Goal: Use online tool/utility: Utilize a website feature to perform a specific function

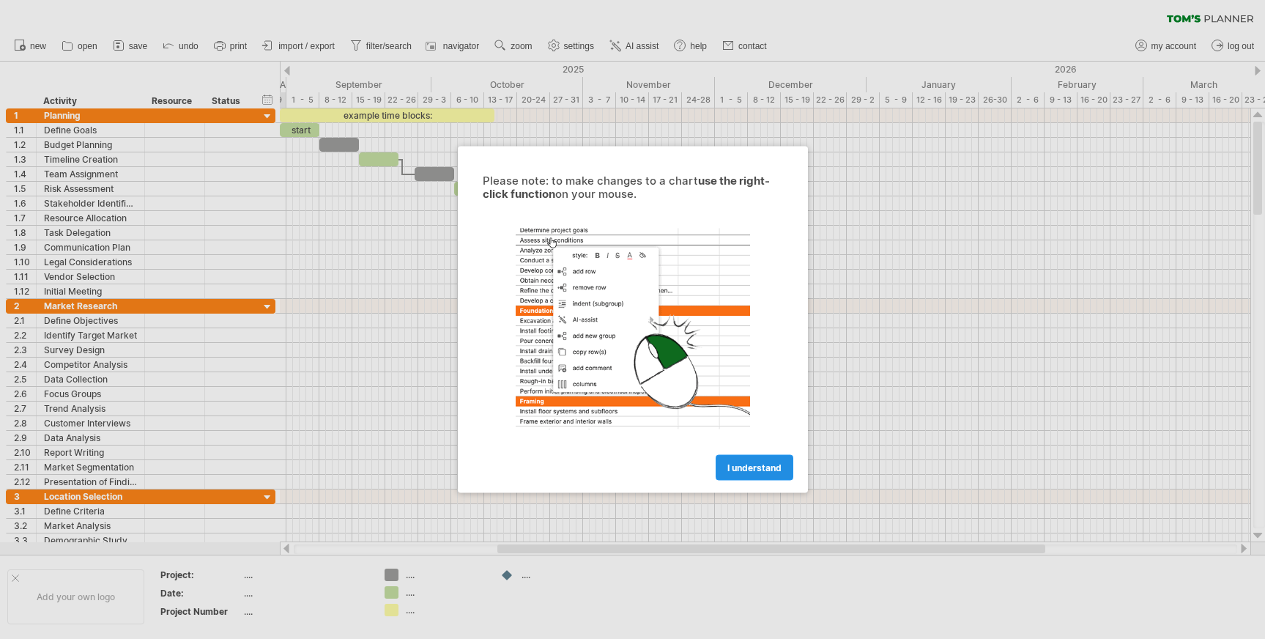
click at [752, 470] on span "I understand" at bounding box center [754, 467] width 54 height 11
click at [732, 474] on link "I understand" at bounding box center [754, 468] width 78 height 26
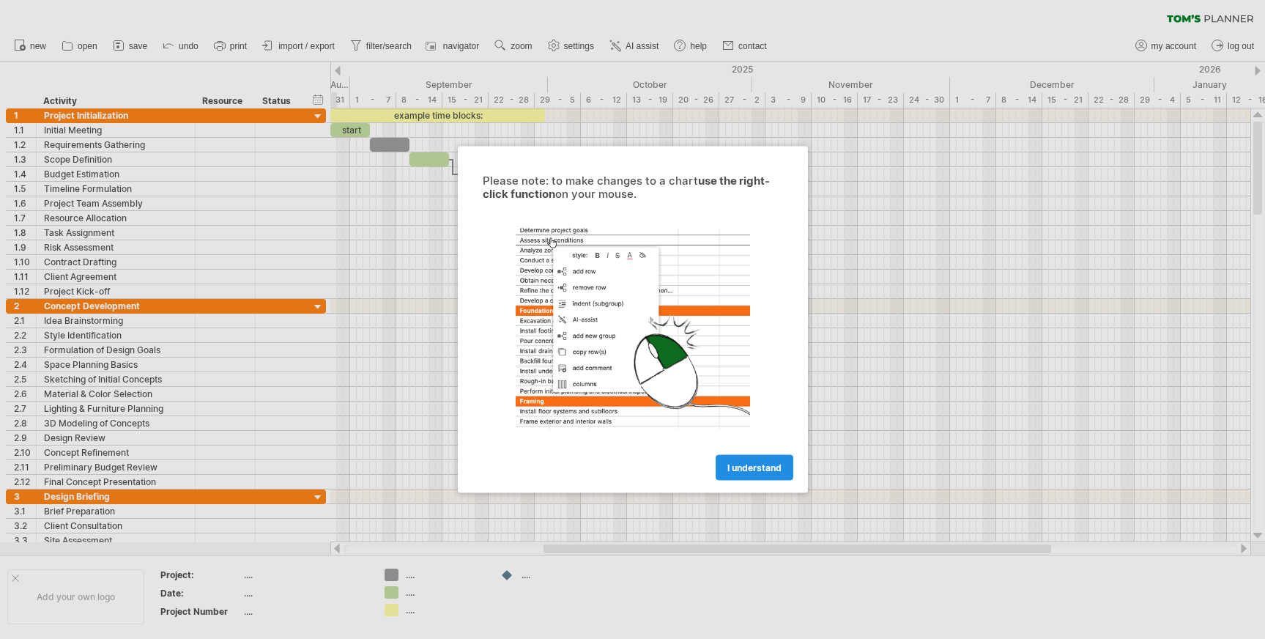
click at [741, 461] on link "I understand" at bounding box center [754, 468] width 78 height 26
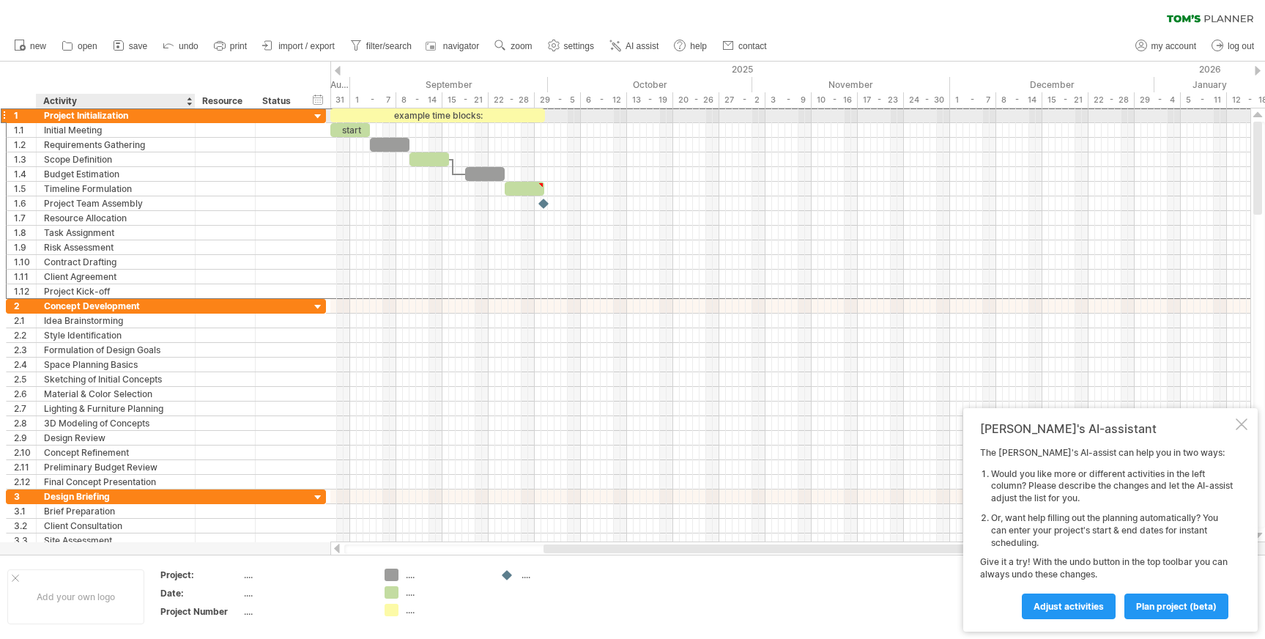
click at [62, 118] on div "Project Initialization" at bounding box center [116, 115] width 144 height 14
click at [103, 307] on div "Concept Development" at bounding box center [116, 306] width 144 height 14
click at [60, 120] on div "Project Initialization" at bounding box center [116, 115] width 144 height 14
click at [45, 308] on div "Concept Development" at bounding box center [116, 306] width 144 height 14
